Goal: Task Accomplishment & Management: Manage account settings

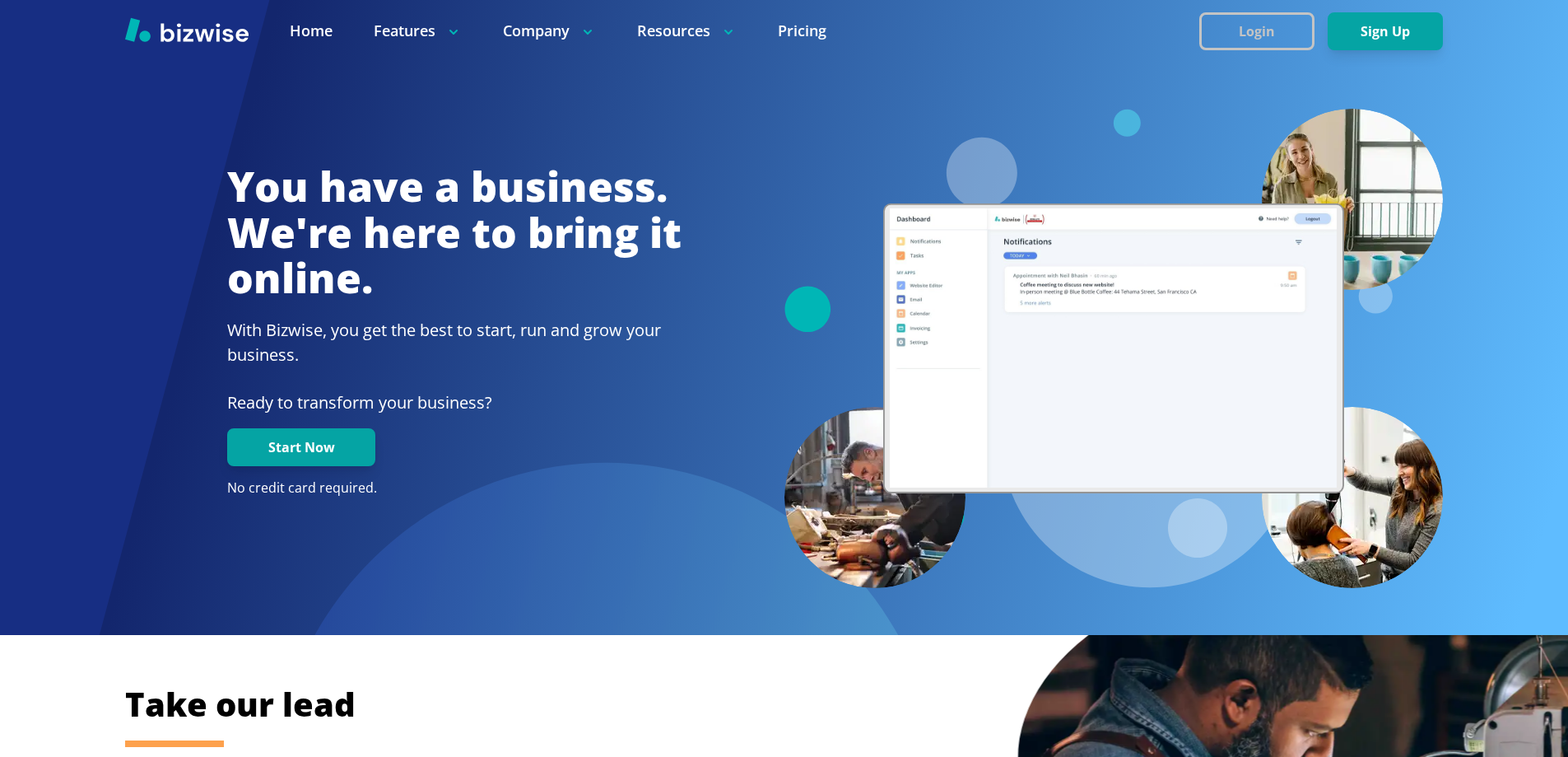
click at [1273, 26] on button "Login" at bounding box center [1257, 31] width 115 height 37
